Goal: Information Seeking & Learning: Learn about a topic

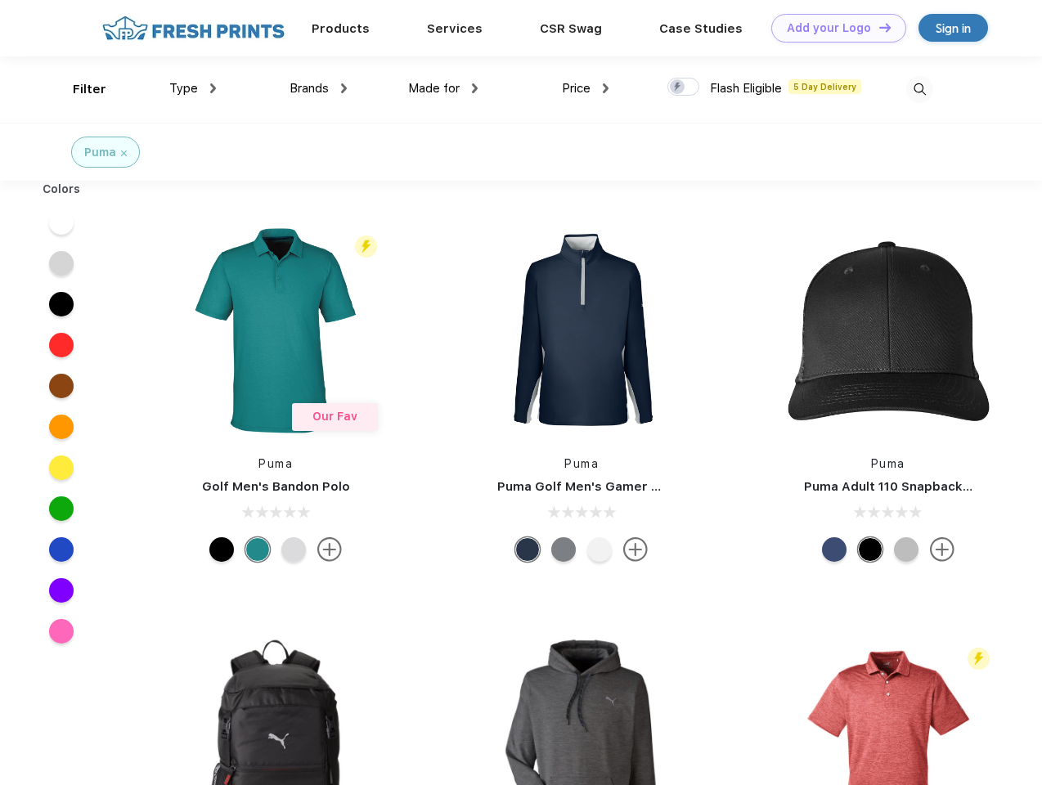
click at [832, 28] on link "Add your Logo Design Tool" at bounding box center [838, 28] width 135 height 29
click at [0, 0] on div "Design Tool" at bounding box center [0, 0] width 0 height 0
click at [877, 27] on link "Add your Logo Design Tool" at bounding box center [838, 28] width 135 height 29
click at [78, 89] on div "Filter" at bounding box center [90, 89] width 34 height 19
click at [193, 88] on span "Type" at bounding box center [183, 88] width 29 height 15
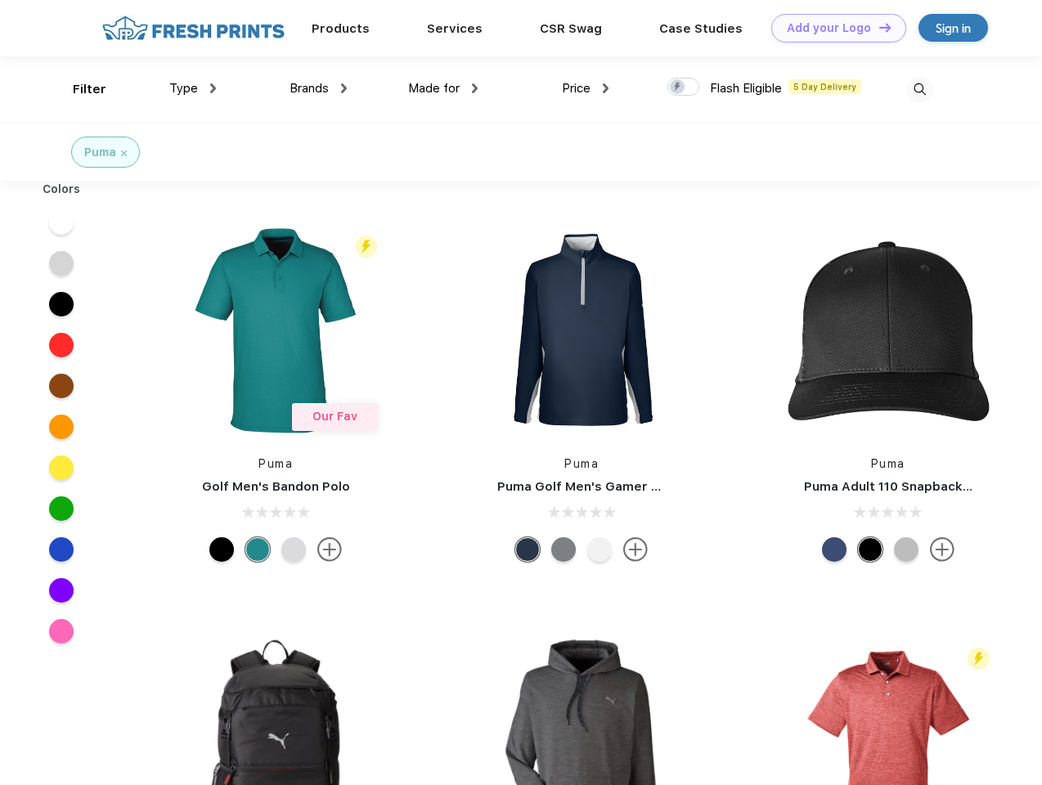
click at [318, 88] on span "Brands" at bounding box center [308, 88] width 39 height 15
click at [443, 88] on span "Made for" at bounding box center [434, 88] width 52 height 15
click at [585, 88] on span "Price" at bounding box center [576, 88] width 29 height 15
click at [683, 87] on div at bounding box center [683, 87] width 32 height 18
click at [678, 87] on input "checkbox" at bounding box center [672, 82] width 11 height 11
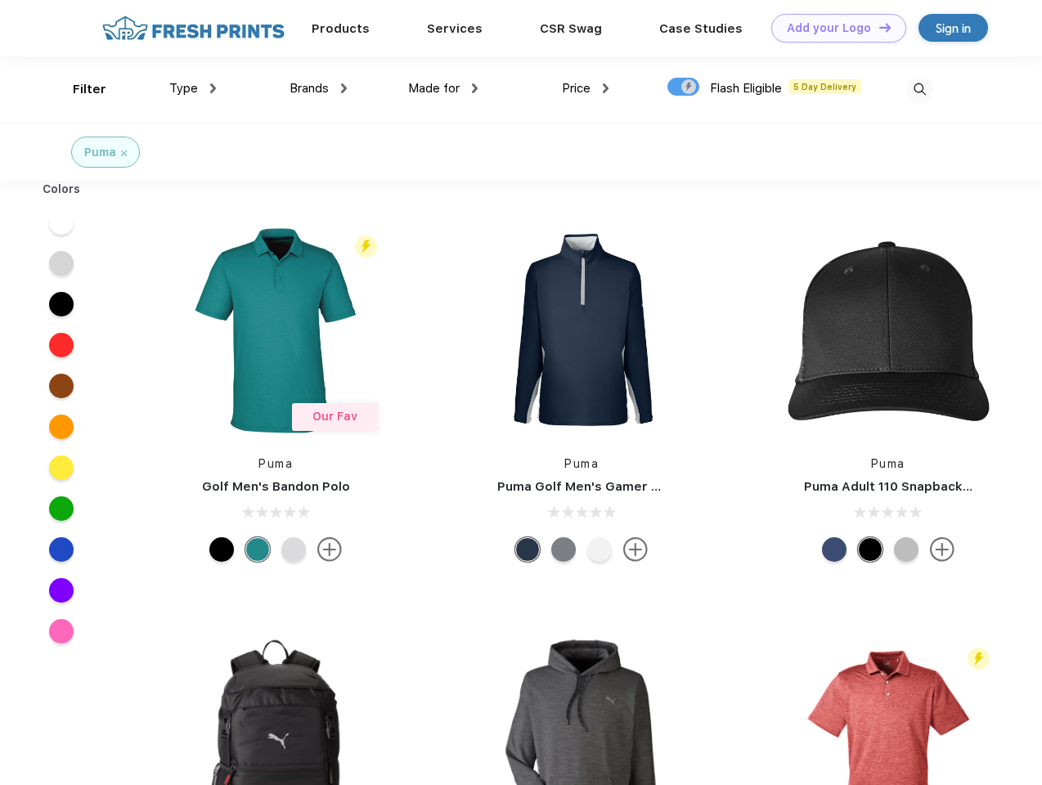
click at [919, 89] on img at bounding box center [919, 89] width 27 height 27
